Goal: Task Accomplishment & Management: Use online tool/utility

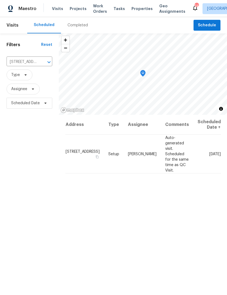
click at [20, 62] on input "[STREET_ADDRESS]" at bounding box center [22, 62] width 30 height 8
type input "[PERSON_NAME]"
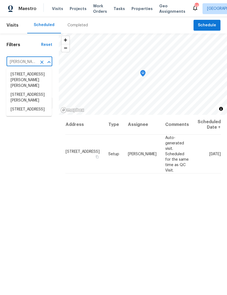
click at [20, 99] on li "[STREET_ADDRESS][PERSON_NAME]" at bounding box center [28, 97] width 45 height 15
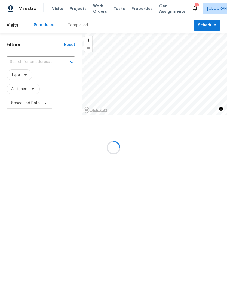
type input "[STREET_ADDRESS][PERSON_NAME]"
click at [77, 7] on span "Projects" at bounding box center [78, 8] width 17 height 5
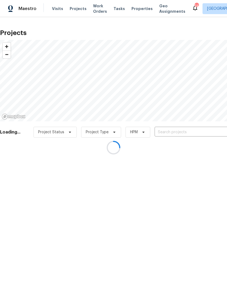
click at [175, 130] on div at bounding box center [113, 147] width 227 height 295
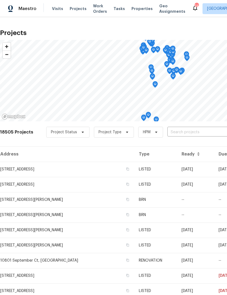
click at [180, 131] on input "text" at bounding box center [198, 132] width 62 height 8
type input "[PERSON_NAME]"
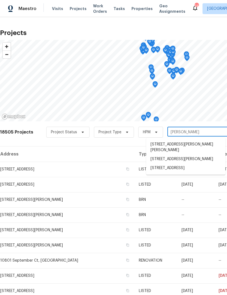
click at [195, 161] on li "[STREET_ADDRESS][PERSON_NAME]" at bounding box center [185, 159] width 79 height 9
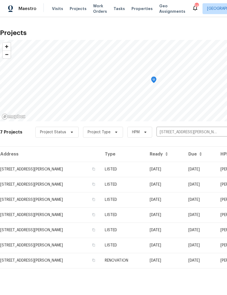
click at [17, 174] on td "[STREET_ADDRESS][PERSON_NAME]" at bounding box center [50, 169] width 100 height 15
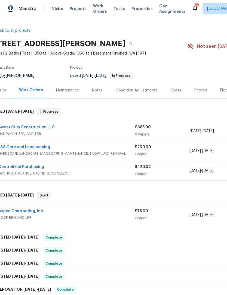
scroll to position [0, 10]
click at [23, 128] on link "Sweet Gum Construction LLC" at bounding box center [27, 128] width 56 height 4
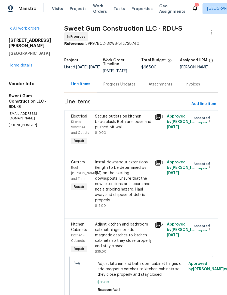
click at [135, 87] on div "Progress Updates" at bounding box center [119, 84] width 32 height 5
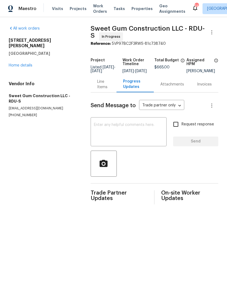
click at [14, 64] on link "Home details" at bounding box center [21, 66] width 24 height 4
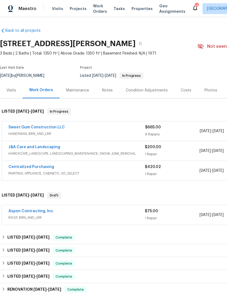
click at [111, 90] on div "Notes" at bounding box center [107, 90] width 11 height 5
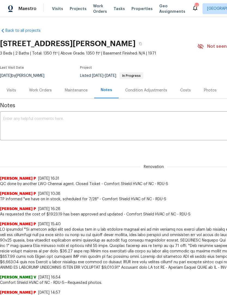
click at [43, 88] on div "Work Orders" at bounding box center [40, 90] width 23 height 5
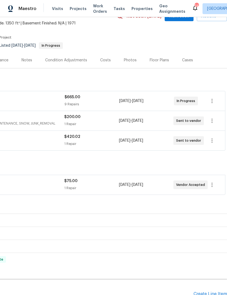
scroll to position [30, 80]
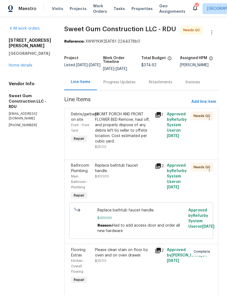
click at [26, 64] on link "Home details" at bounding box center [21, 66] width 24 height 4
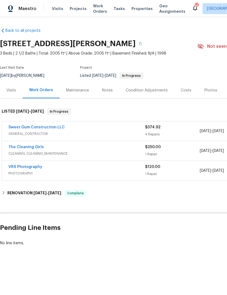
click at [98, 126] on div "Sweet Gum Construction LLC" at bounding box center [76, 128] width 136 height 7
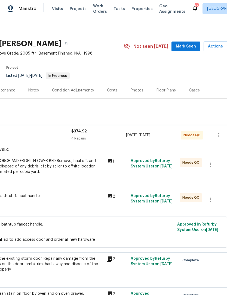
scroll to position [0, 74]
click at [90, 173] on div "FROMT PORCH AND FRONT FLOWER BED Remove, haul off, and properly dispose of any …" at bounding box center [43, 166] width 119 height 16
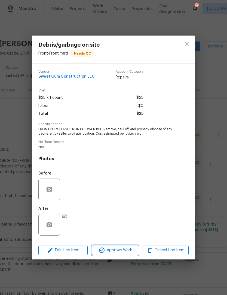
click at [113, 247] on button "Approve Work" at bounding box center [115, 251] width 46 height 10
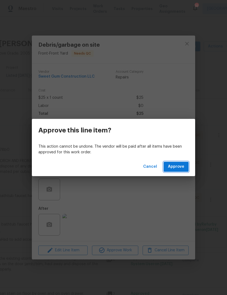
click at [178, 170] on span "Approve" at bounding box center [176, 167] width 16 height 7
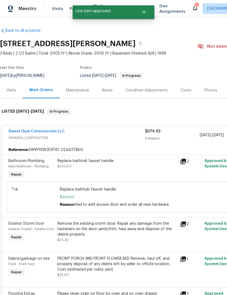
scroll to position [0, 0]
click at [142, 168] on div "Replace bathtub faucet handle. $300.00" at bounding box center [116, 163] width 119 height 11
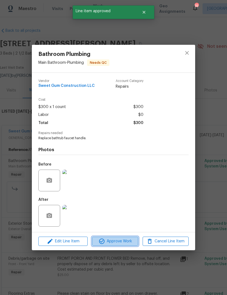
click at [126, 240] on span "Approve Work" at bounding box center [114, 241] width 43 height 7
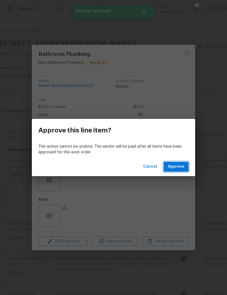
click at [177, 165] on span "Approve" at bounding box center [176, 167] width 16 height 7
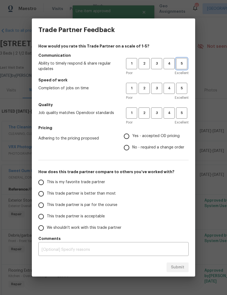
click at [183, 69] on button "5" at bounding box center [181, 63] width 11 height 11
click at [182, 93] on button "5" at bounding box center [181, 88] width 11 height 11
click at [185, 111] on span "5" at bounding box center [181, 113] width 10 height 6
click at [168, 138] on span "Yes - accepted OD pricing" at bounding box center [155, 136] width 47 height 6
click at [132, 138] on input "Yes - accepted OD pricing" at bounding box center [126, 136] width 11 height 11
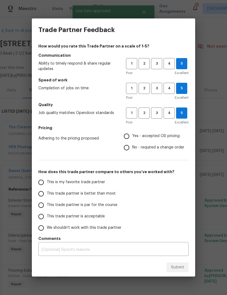
radio input "true"
click at [95, 184] on span "This is my favorite trade partner" at bounding box center [76, 183] width 58 height 6
click at [47, 184] on input "This is my favorite trade partner" at bounding box center [40, 182] width 11 height 11
click at [180, 264] on button "Submit" at bounding box center [177, 268] width 22 height 10
radio input "true"
